Goal: Find specific page/section: Find specific page/section

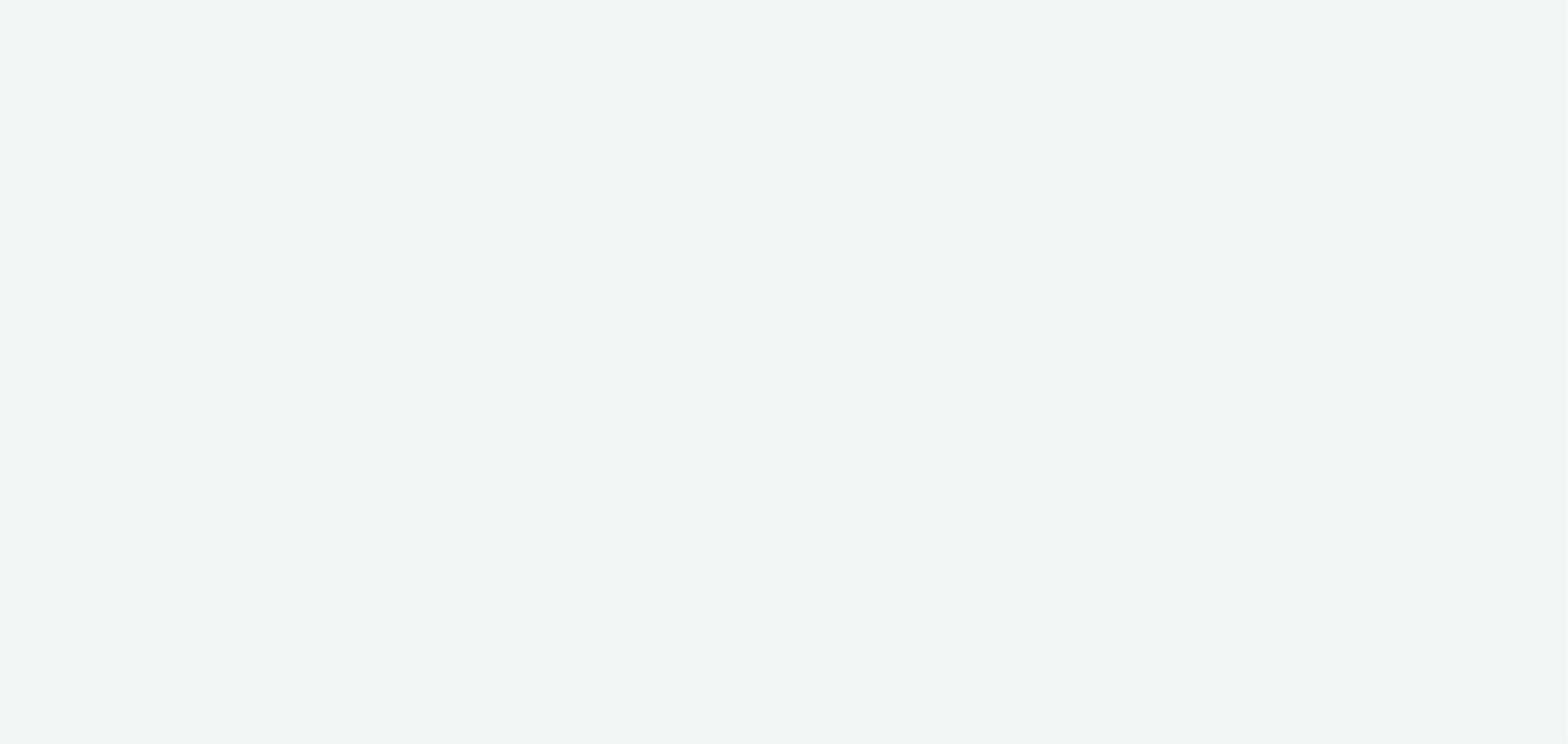
select select "ac009755-aa48-4799-8050-7a339a378eb8"
select select "79162ed7-0017-4339-93b0-3399b708648f"
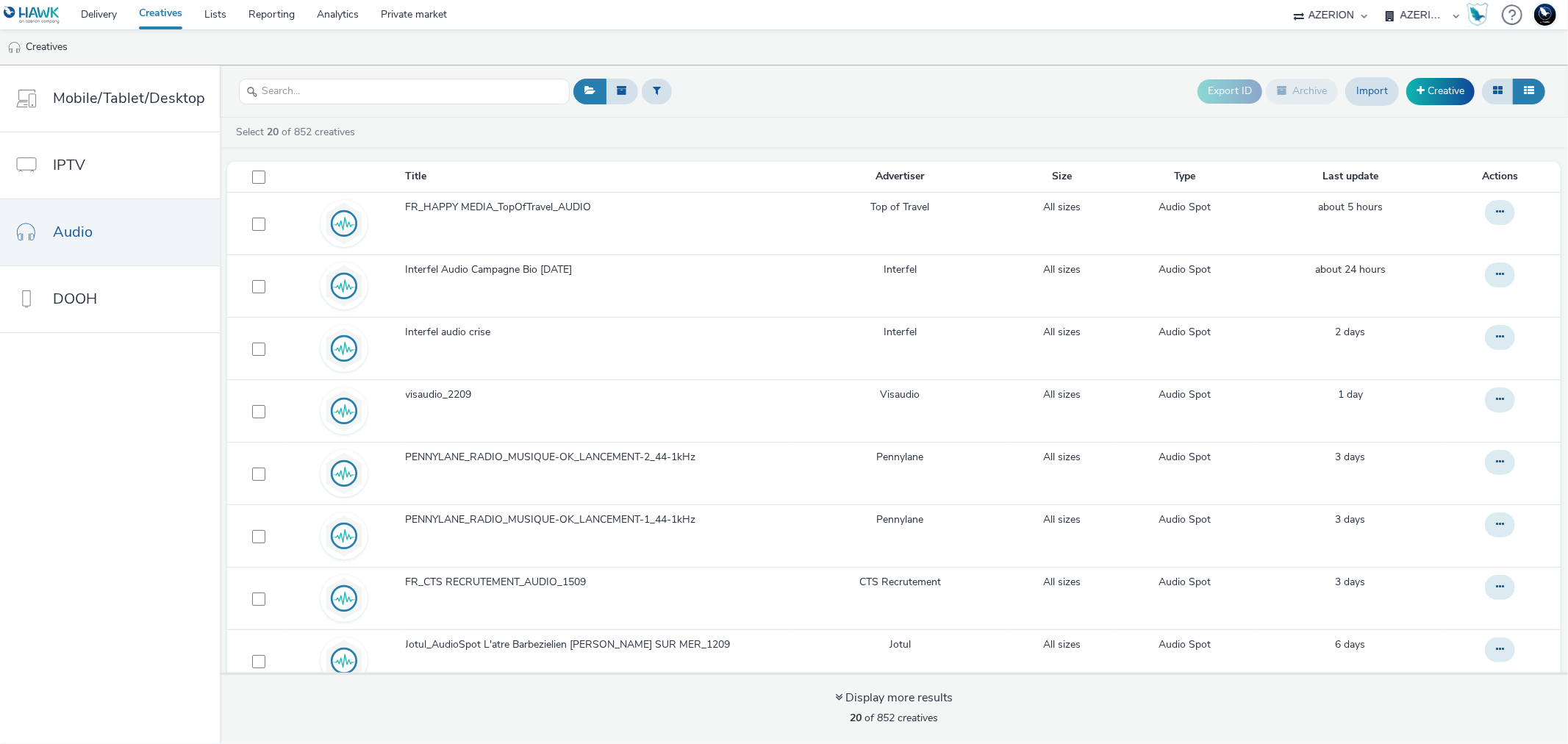
click at [1406, 8] on select "AZERION AZERION APAC AZERION AUSTRIA AZERION BEL - ADEXPERTS AZERION BRAZIL AZE…" at bounding box center [1423, 15] width 89 height 30
click at [1335, 8] on select "75 Media A8 Media Group ABI Media Abkom AB Abovo Ace & [PERSON_NAME] Ad-on Medi…" at bounding box center [1330, 15] width 89 height 30
select select "9387901d-a129-43df-b0ef-f9e7dbeb676e"
click at [1286, 0] on select "75 Media A8 Media Group ABI Media Abkom AB Abovo Ace & [PERSON_NAME] Ad-on Medi…" at bounding box center [1330, 15] width 89 height 30
select select "5a94105f-ae37-4383-8db0-523927ef90ba"
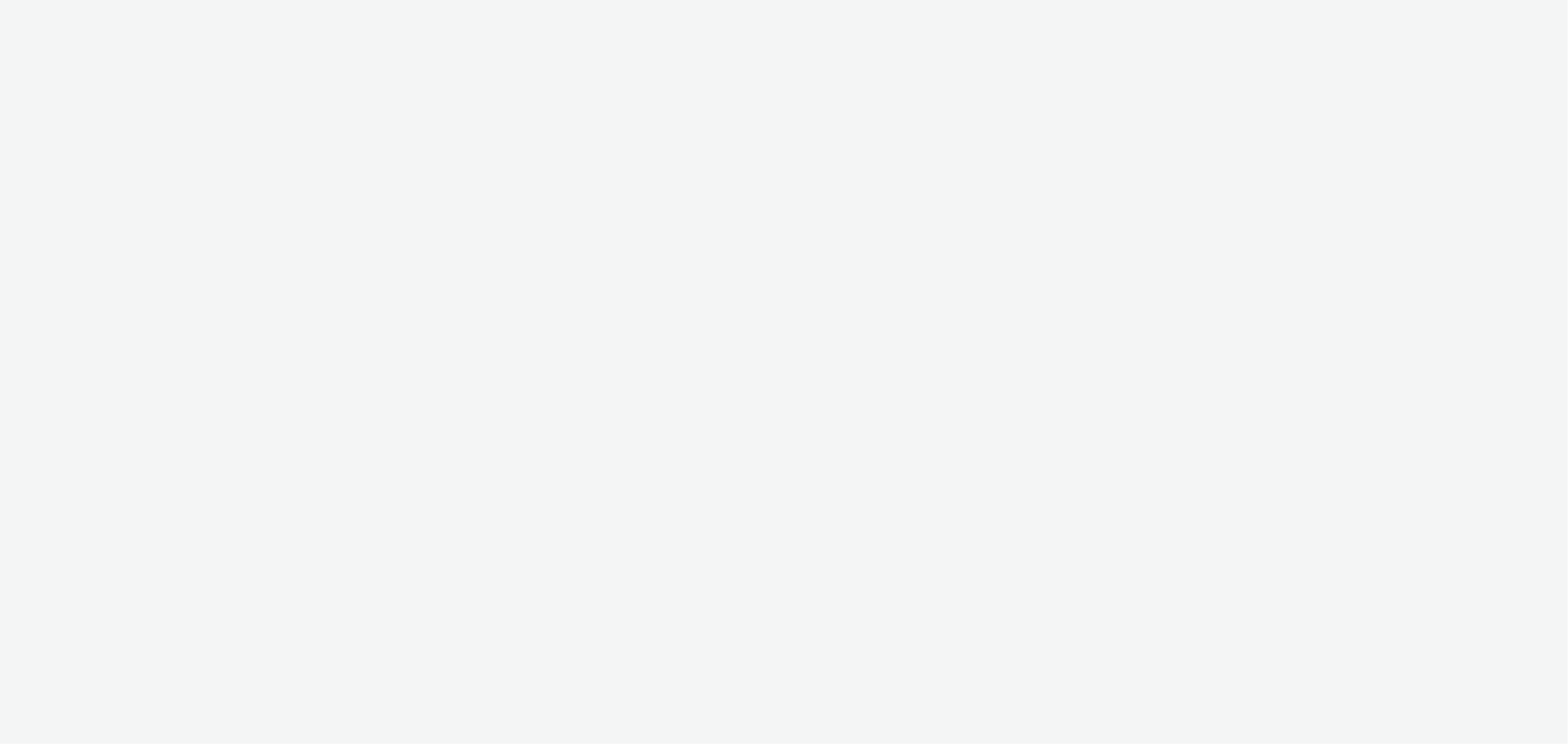
select select "9387901d-a129-43df-b0ef-f9e7dbeb676e"
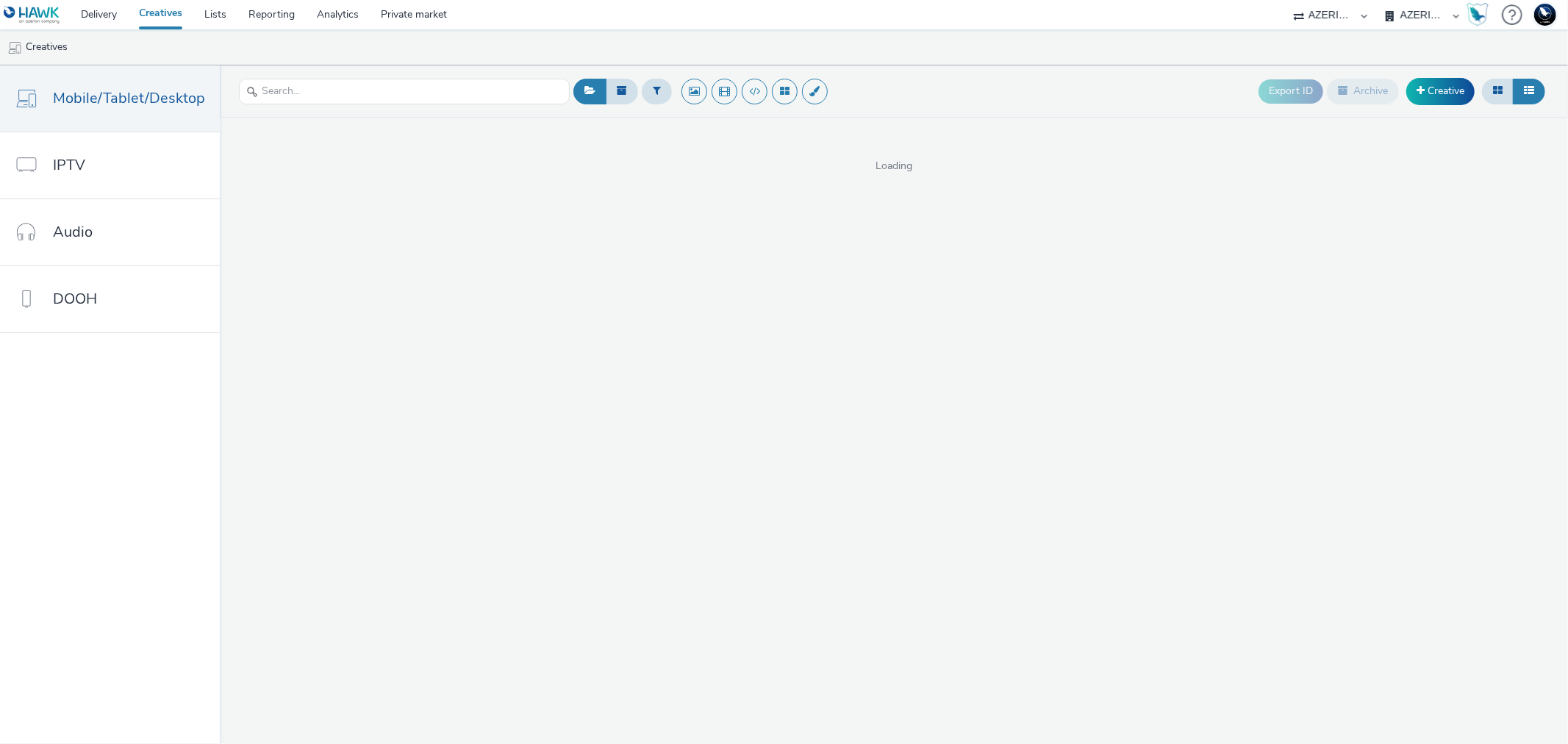
click at [1412, 15] on select "AZERION BELGIUM AZERION SURVEY FRANCE AZERION SURVEY GERMANY AZERION SURVEYS" at bounding box center [1423, 15] width 89 height 30
select select "47d90c6b-4628-495b-b1d1-cf96ef71660b"
click at [1379, 0] on select "AZERION BELGIUM AZERION SURVEY FRANCE AZERION SURVEY GERMANY AZERION SURVEYS" at bounding box center [1423, 15] width 89 height 30
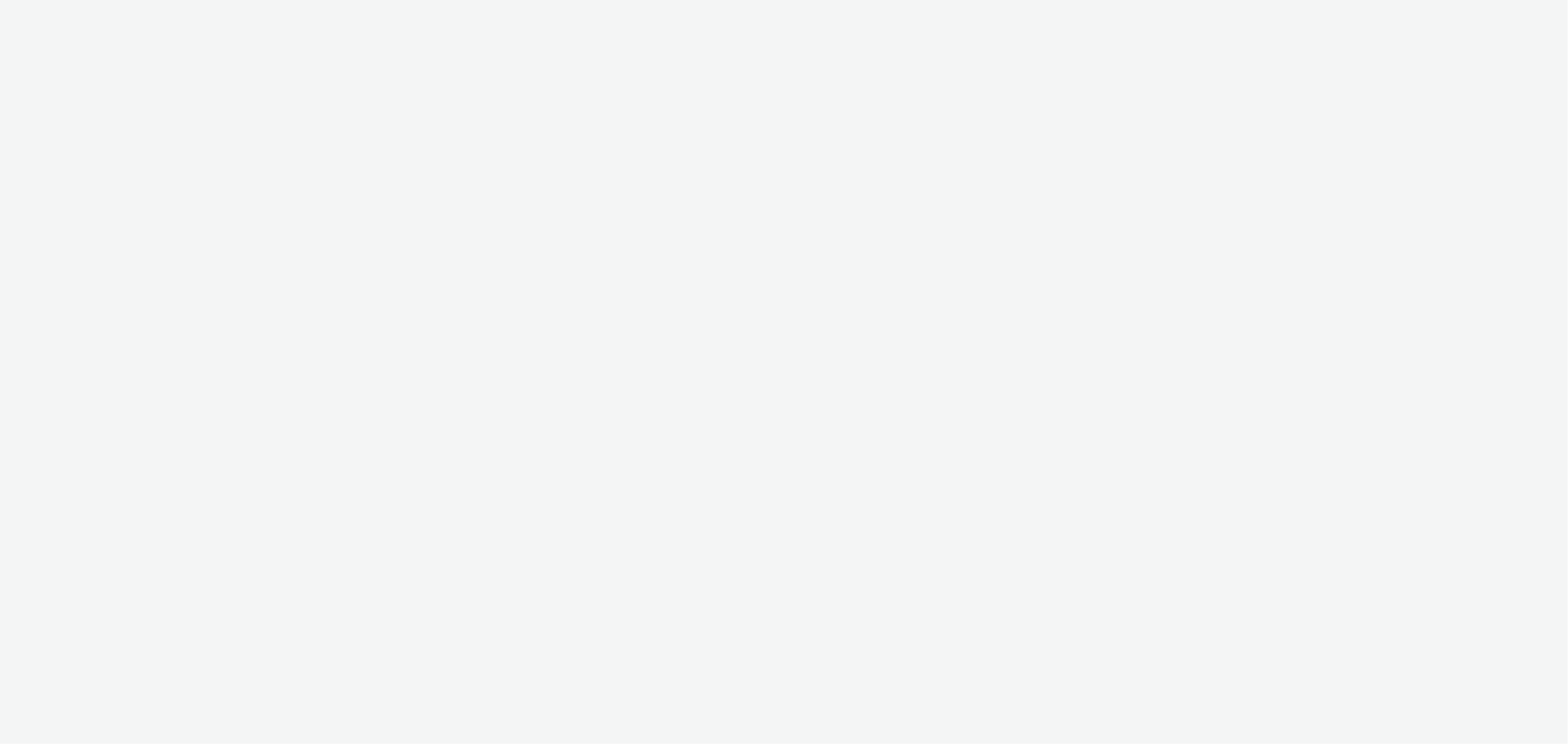
select select "9387901d-a129-43df-b0ef-f9e7dbeb676e"
select select "47d90c6b-4628-495b-b1d1-cf96ef71660b"
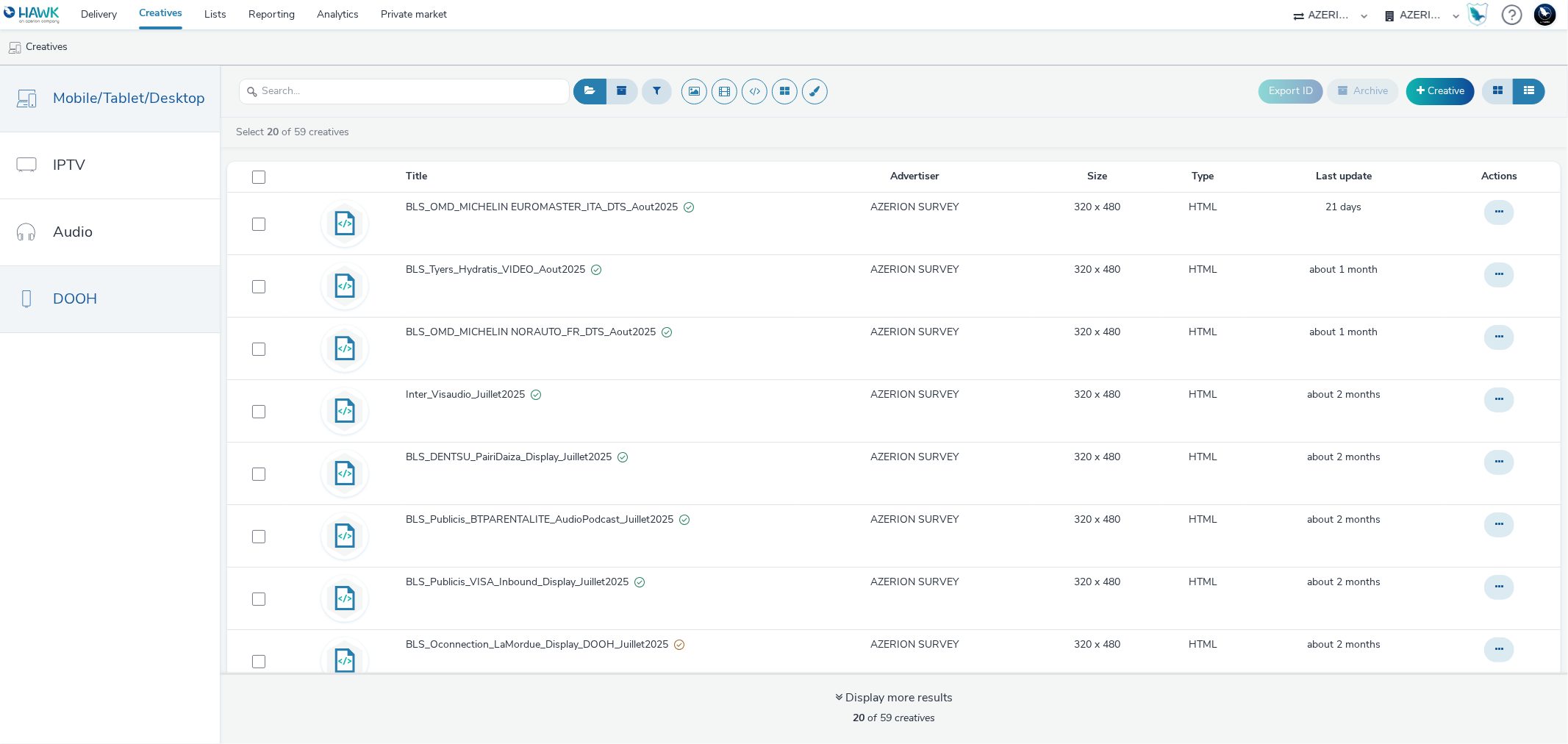
click at [101, 305] on link "DOOH" at bounding box center [110, 298] width 220 height 66
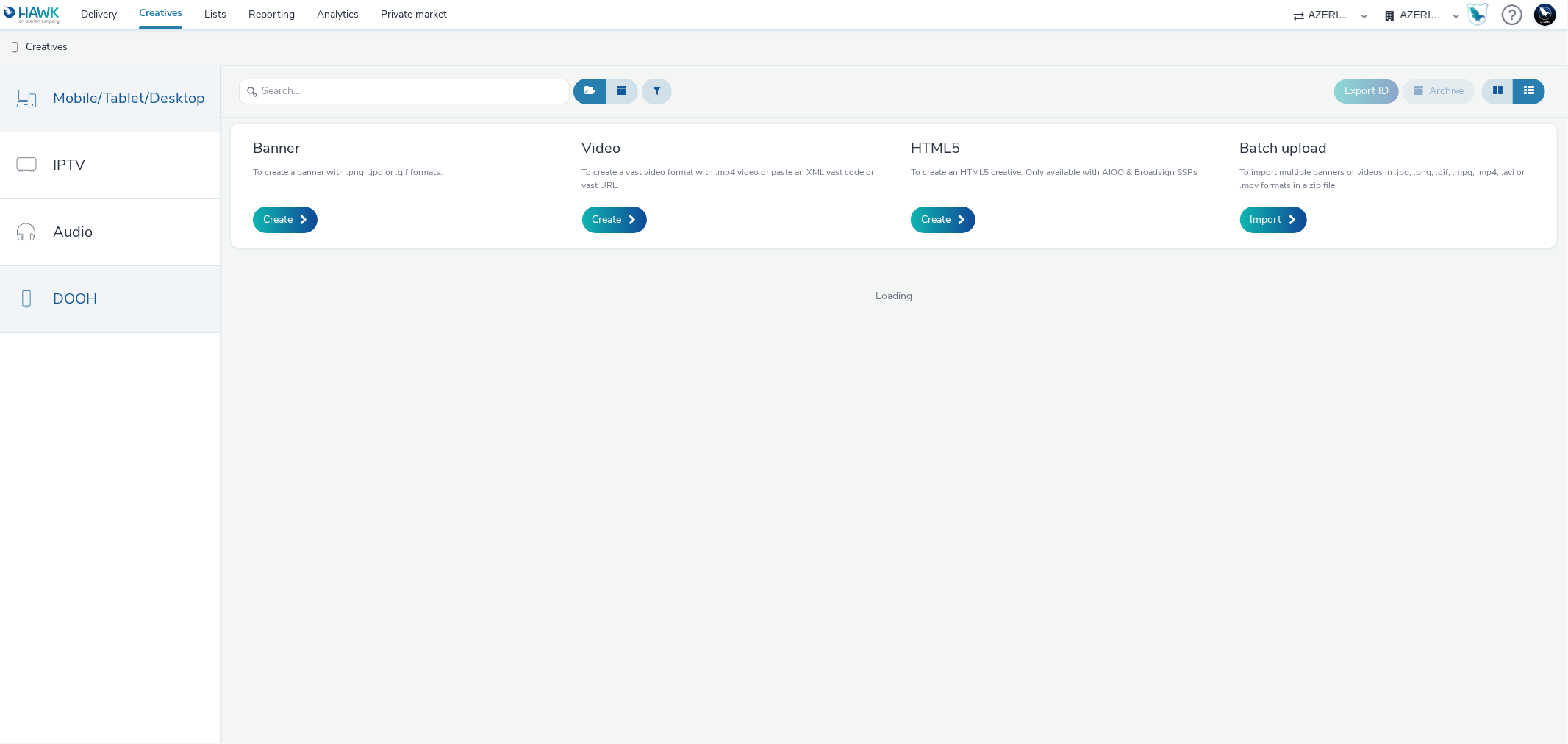
click at [117, 110] on link "Mobile/Tablet/Desktop" at bounding box center [110, 98] width 220 height 66
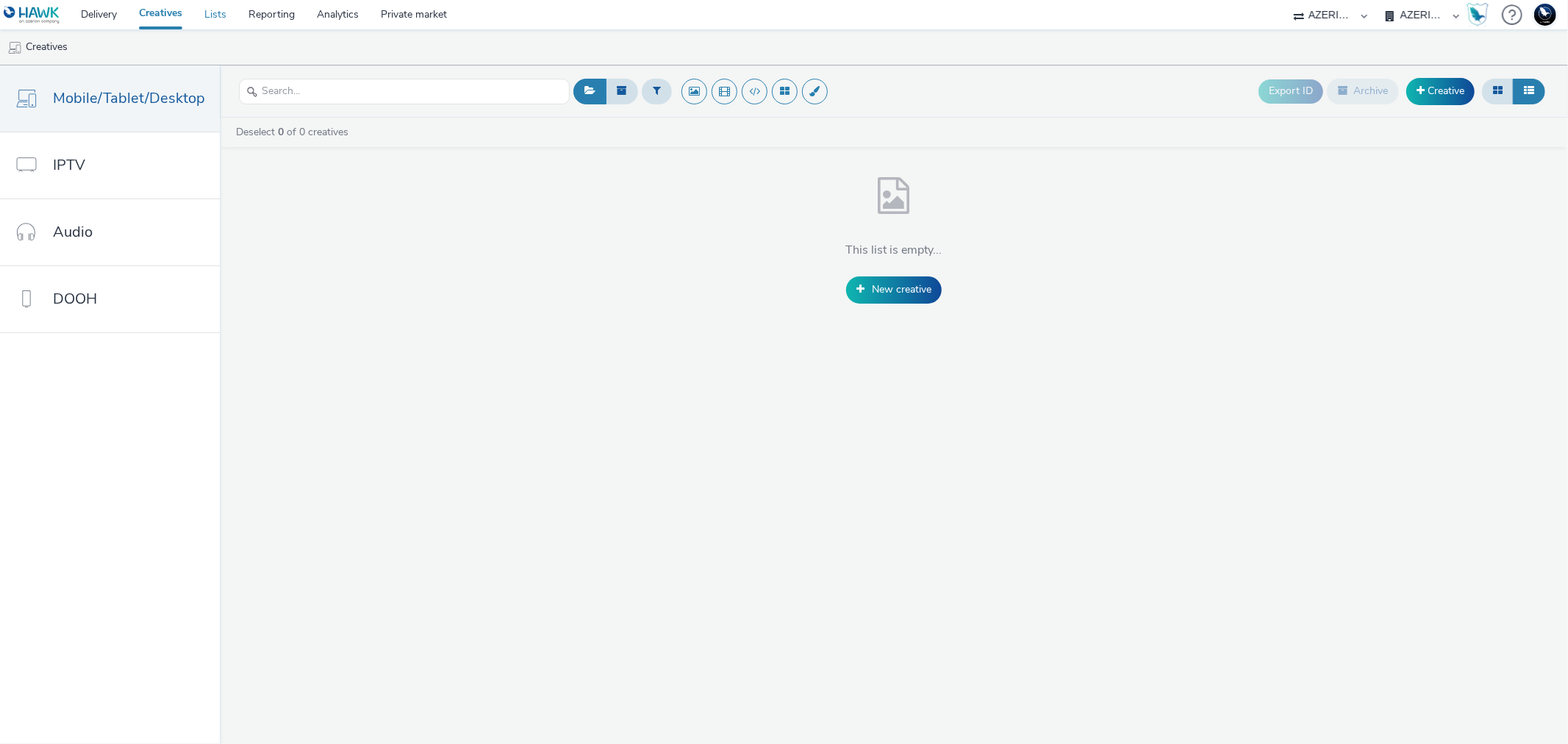
click at [221, 16] on link "Lists" at bounding box center [214, 15] width 44 height 30
